Goal: Obtain resource: Download file/media

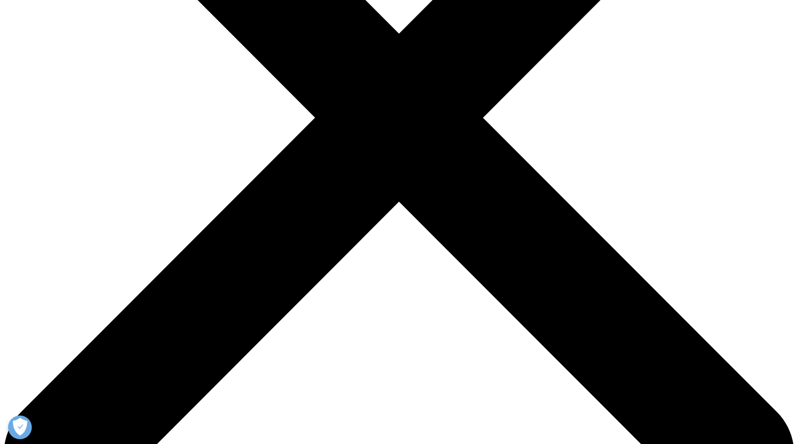
scroll to position [932, 560]
type input "Michelle"
type input "Hacunda"
type input "michelle.hacunda@gmail.com"
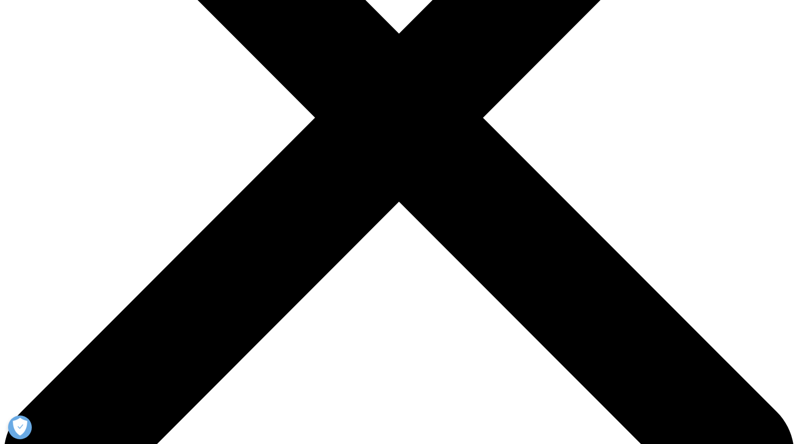
type input "Michelle Hacunda Consulting"
select select "[GEOGRAPHIC_DATA]"
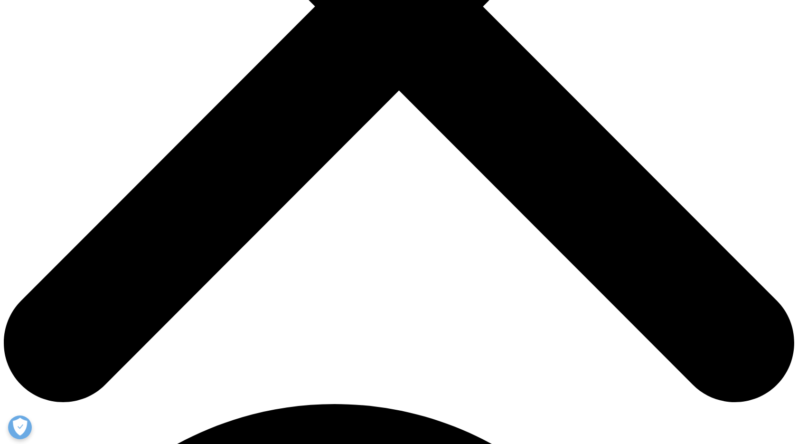
scroll to position [417, 0]
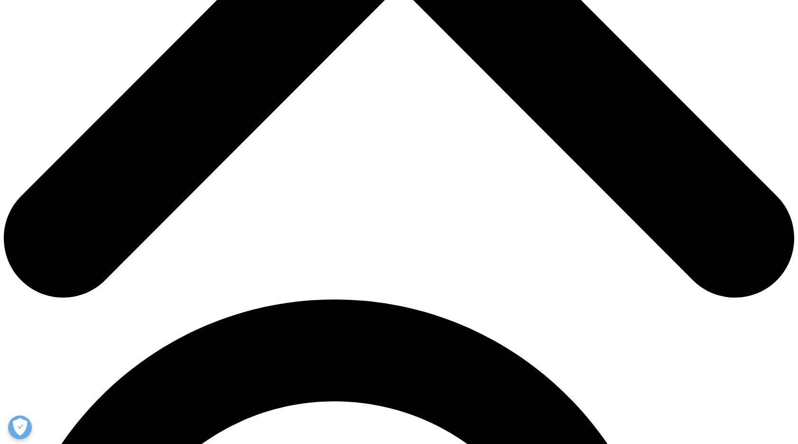
scroll to position [523, 0]
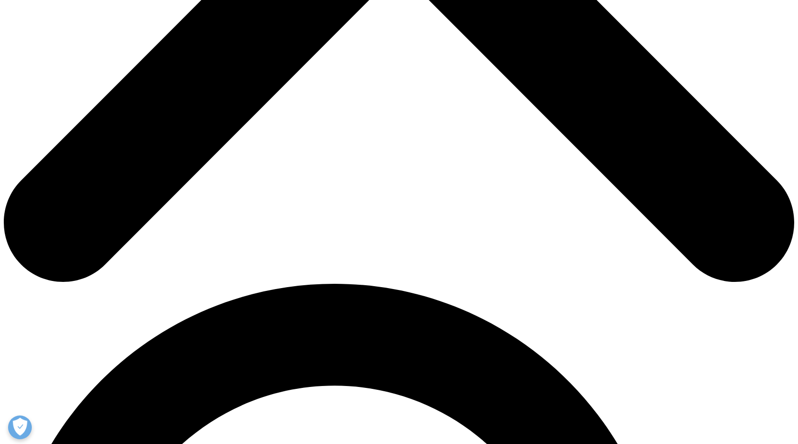
type input "test"
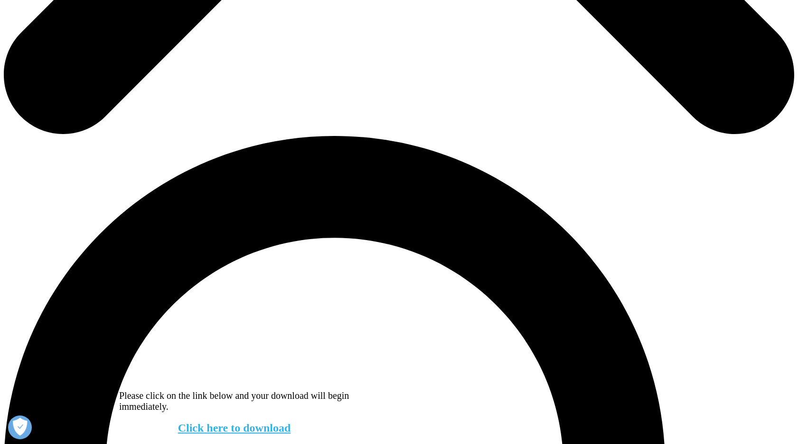
scroll to position [693, 0]
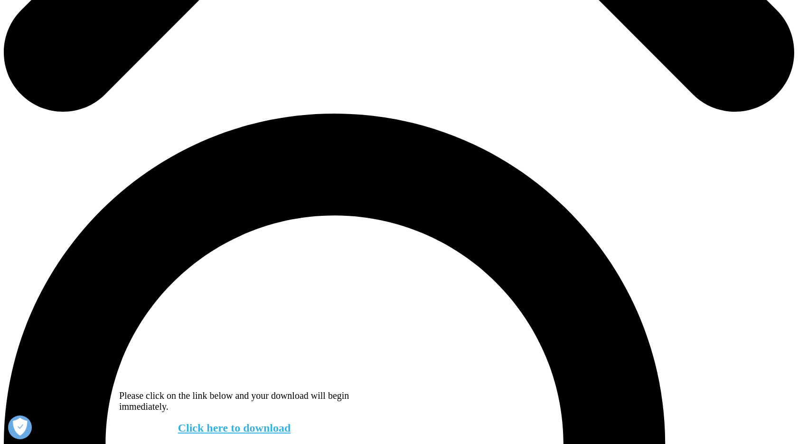
click at [217, 421] on link "Click here to download" at bounding box center [234, 427] width 113 height 12
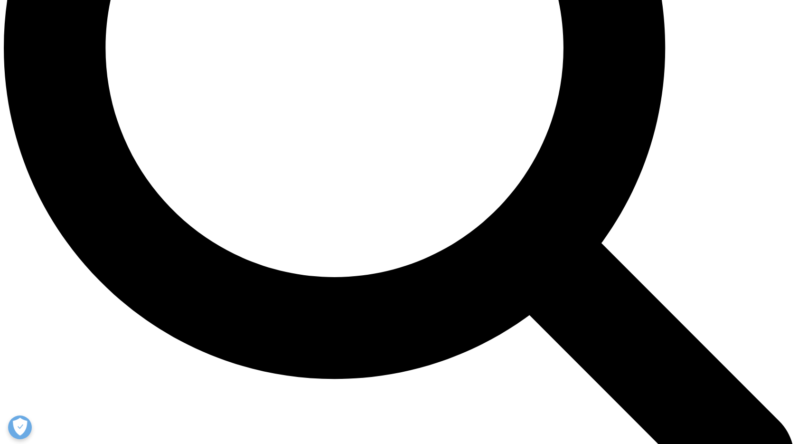
scroll to position [914, 0]
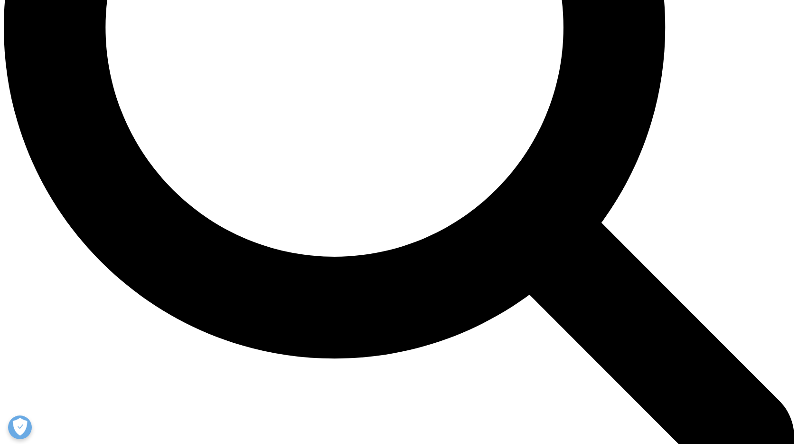
scroll to position [1117, 0]
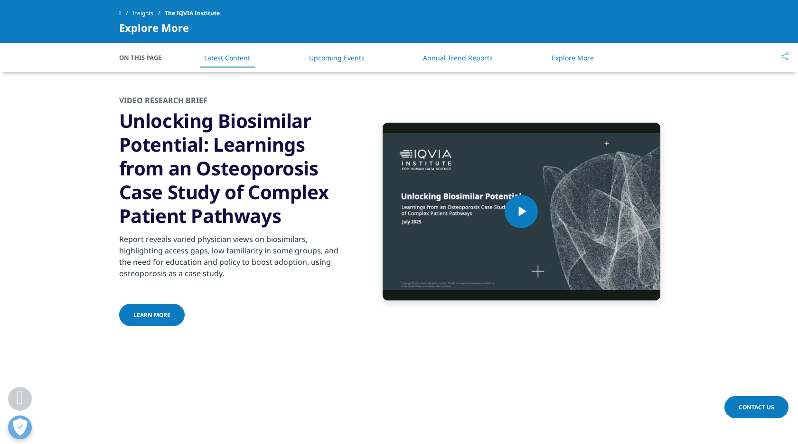
click at [151, 313] on span "learn more" at bounding box center [151, 315] width 37 height 8
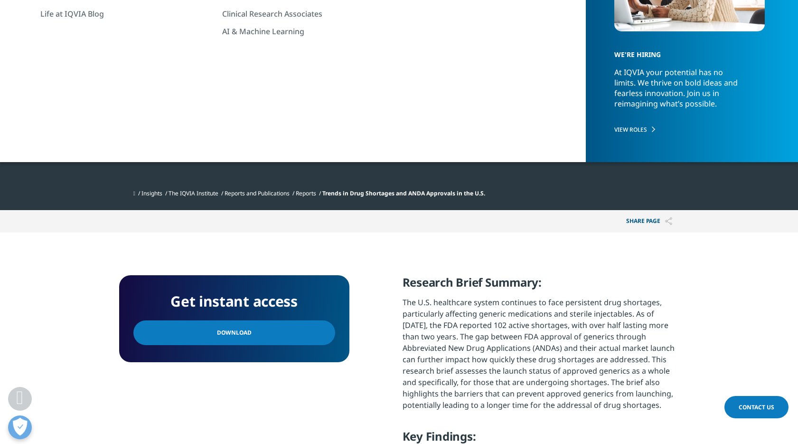
scroll to position [182, 0]
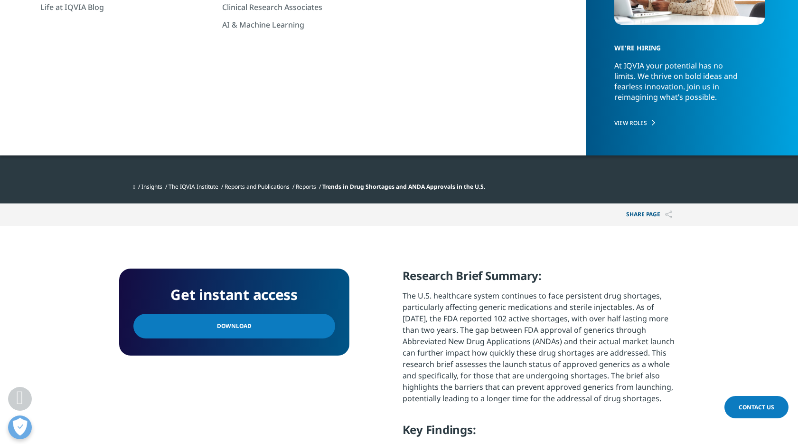
click at [203, 312] on div "Get instant access" at bounding box center [234, 298] width 202 height 31
click at [206, 318] on link "Download" at bounding box center [234, 325] width 202 height 25
